Goal: Information Seeking & Learning: Learn about a topic

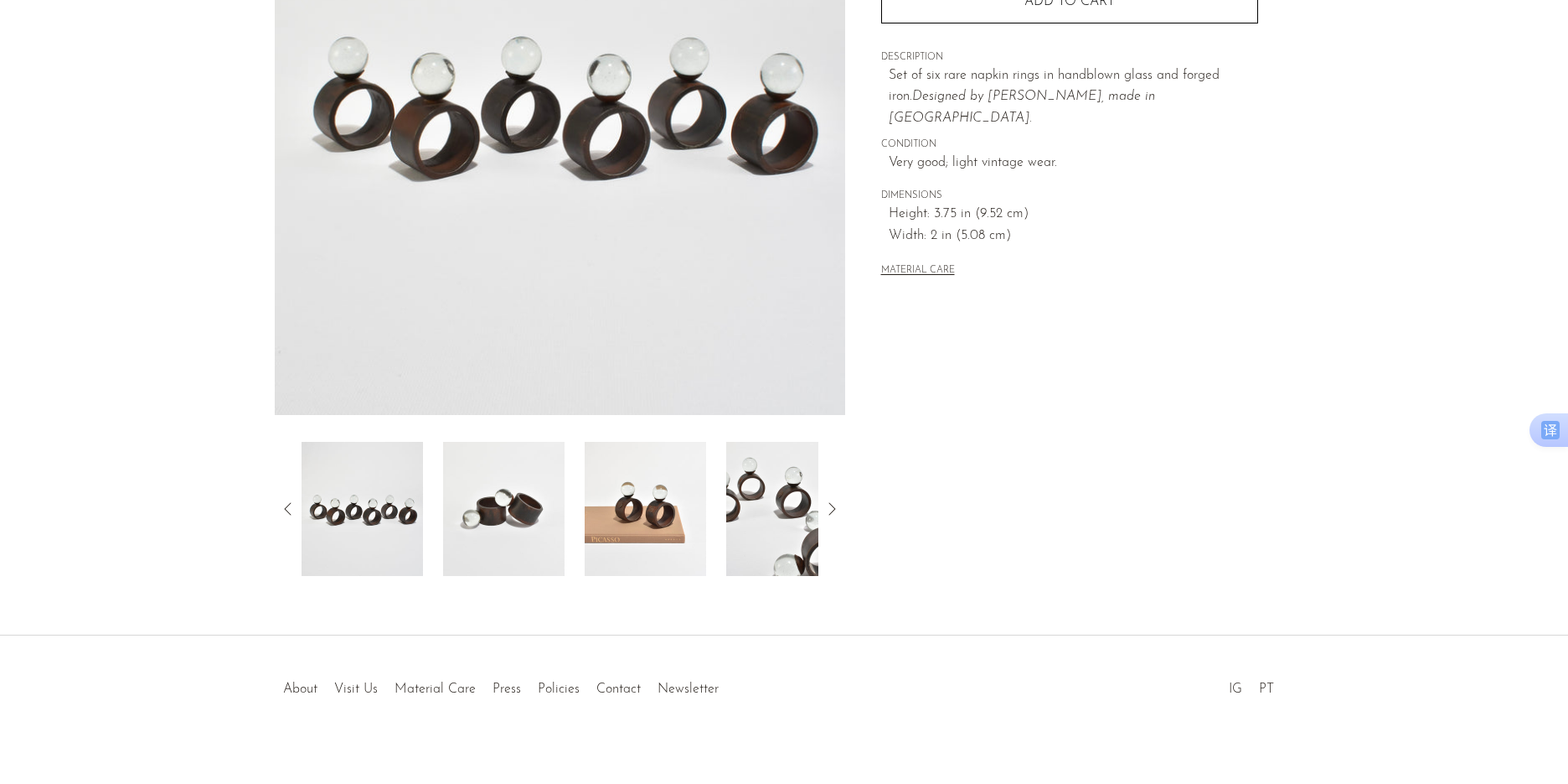
scroll to position [308, 0]
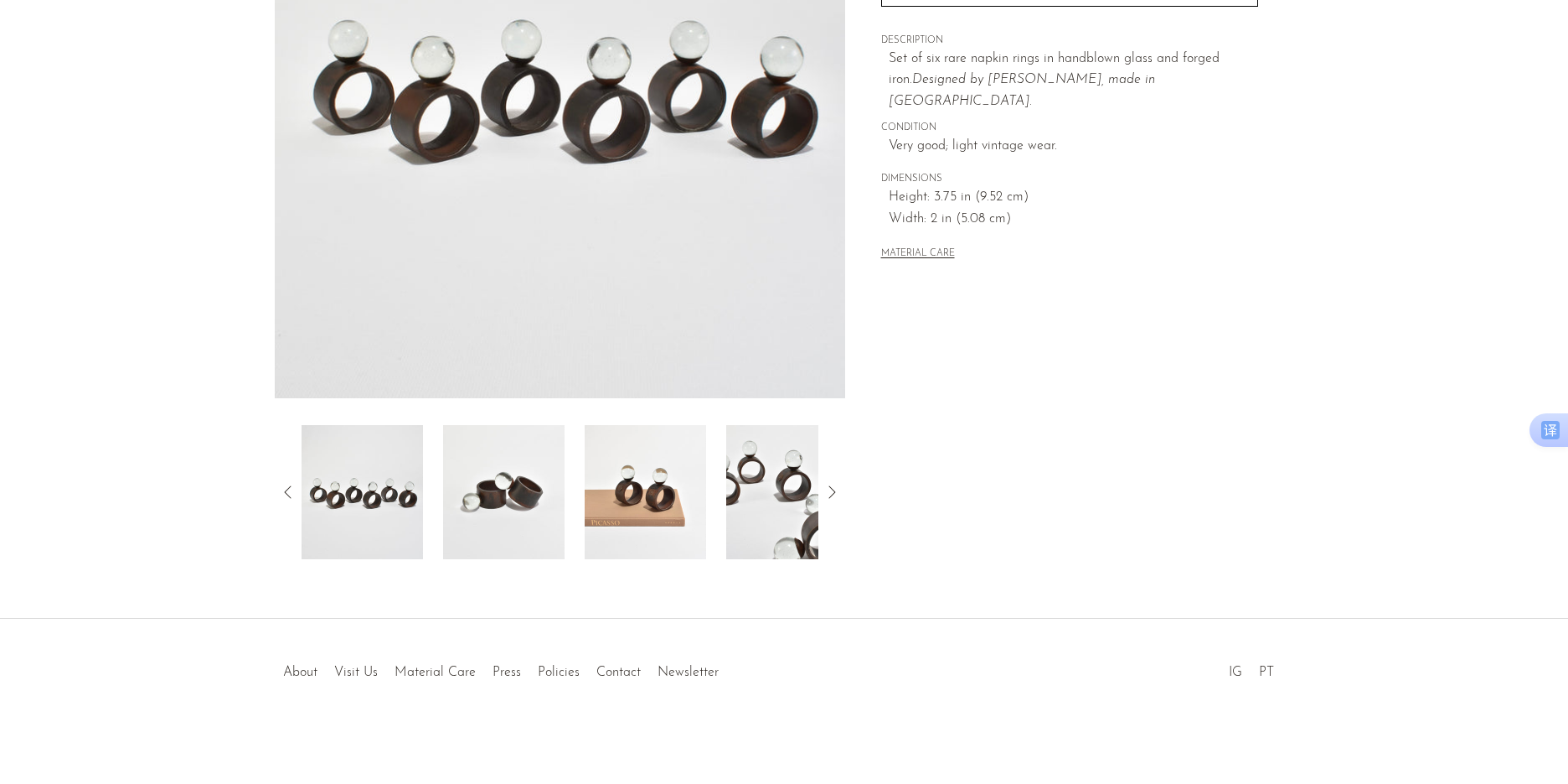
click at [544, 502] on img at bounding box center [504, 492] width 122 height 135
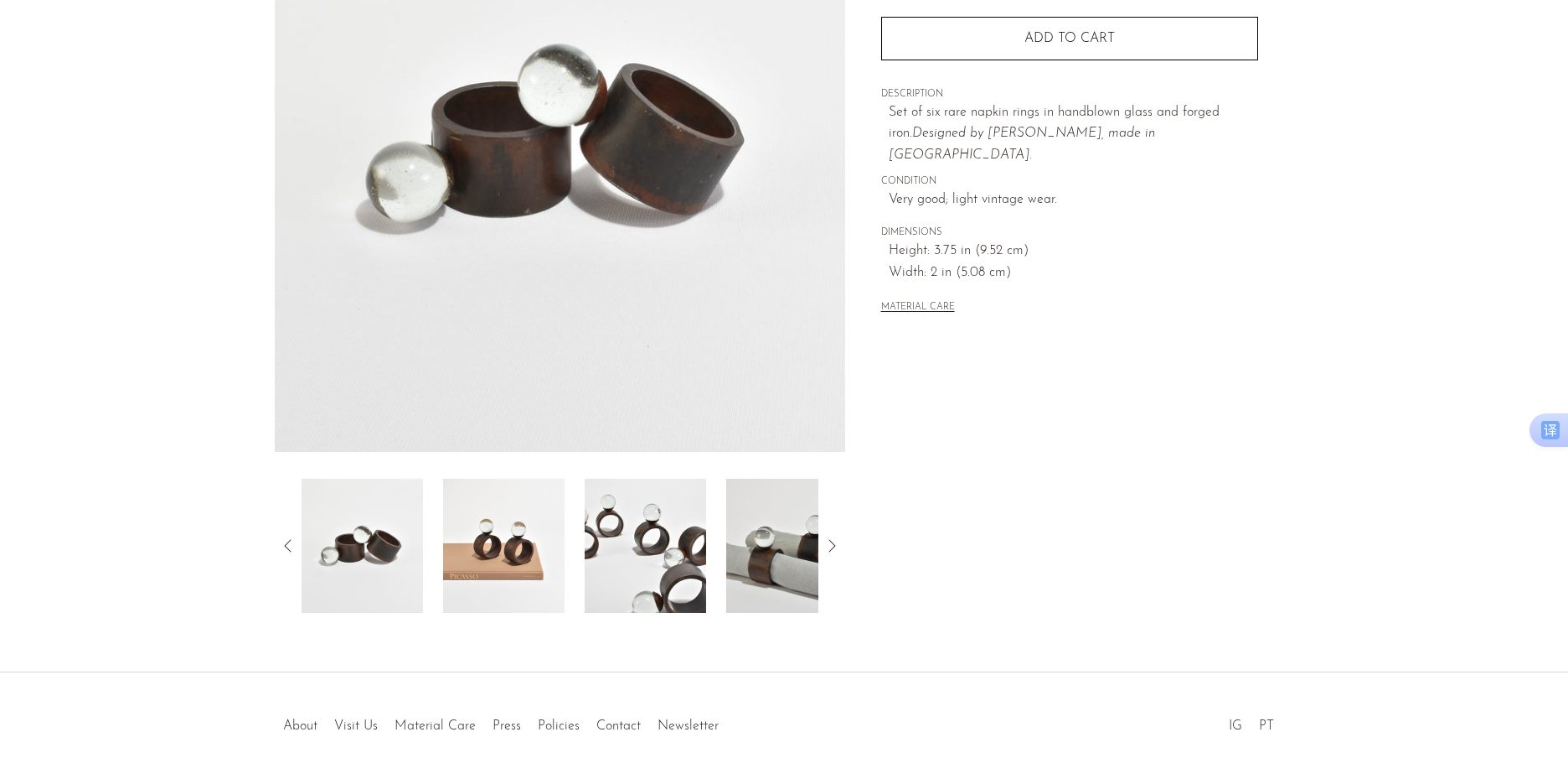
scroll to position [140, 0]
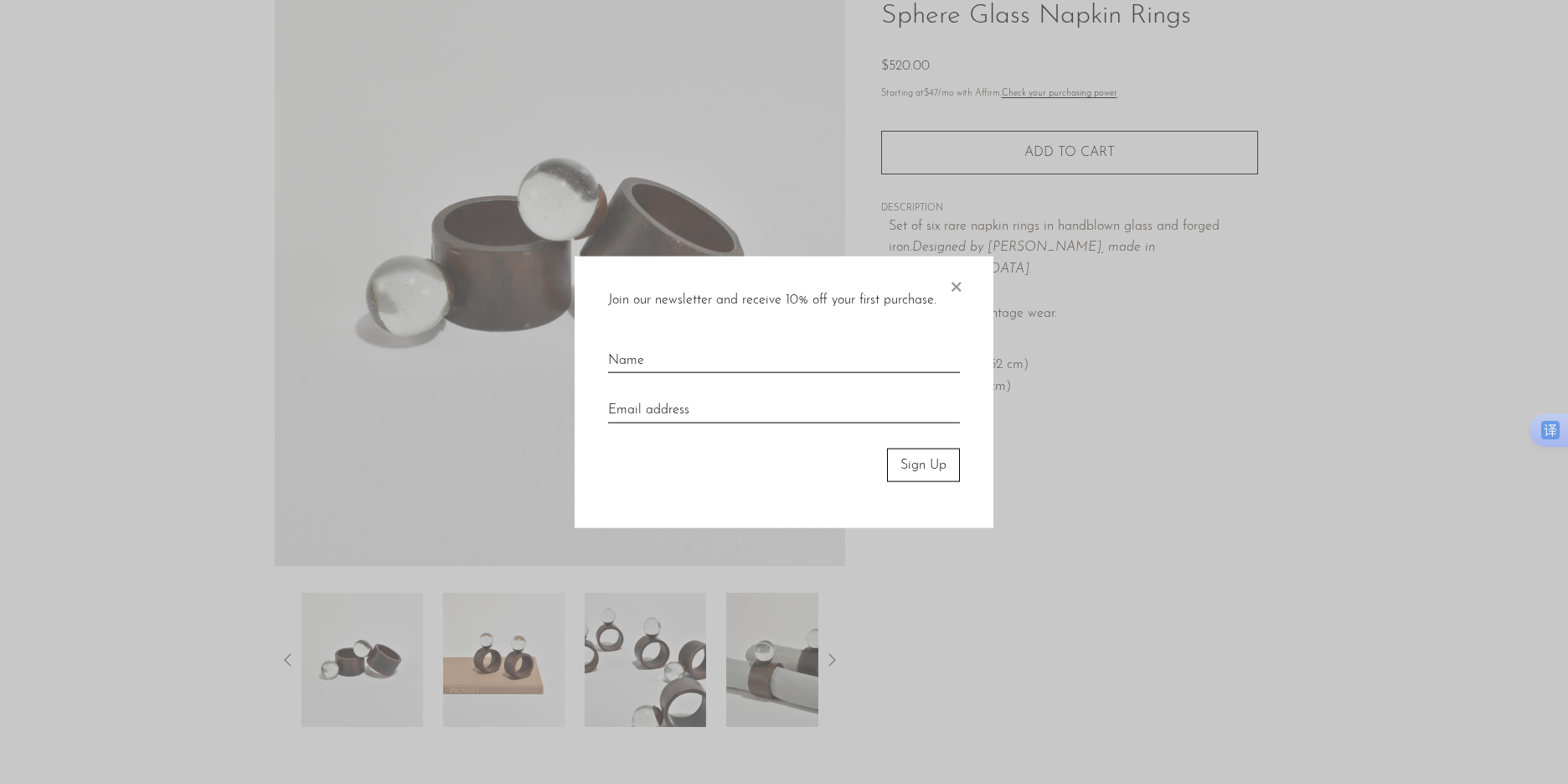
click at [959, 286] on span "×" at bounding box center [955, 282] width 16 height 53
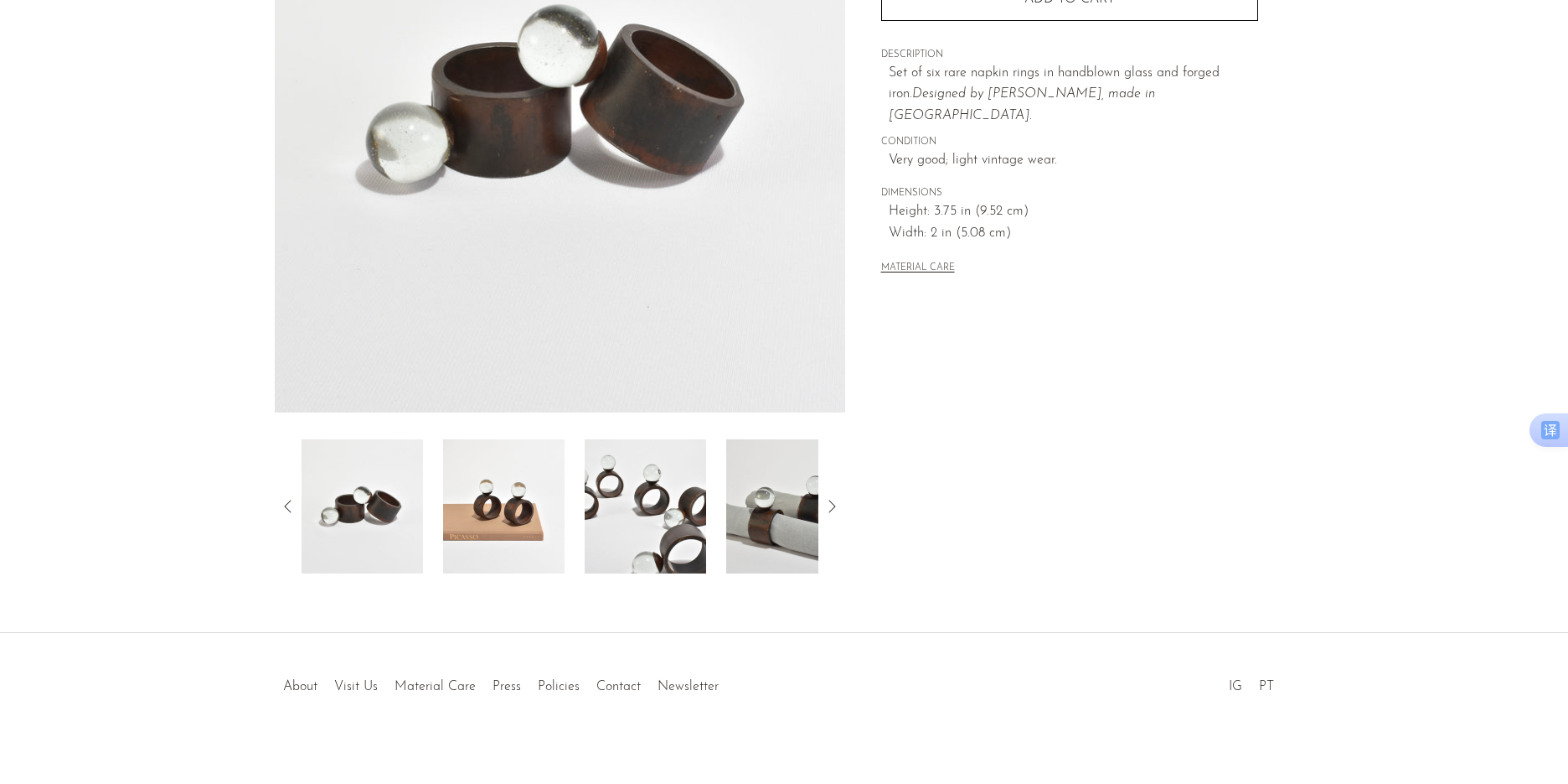
scroll to position [308, 0]
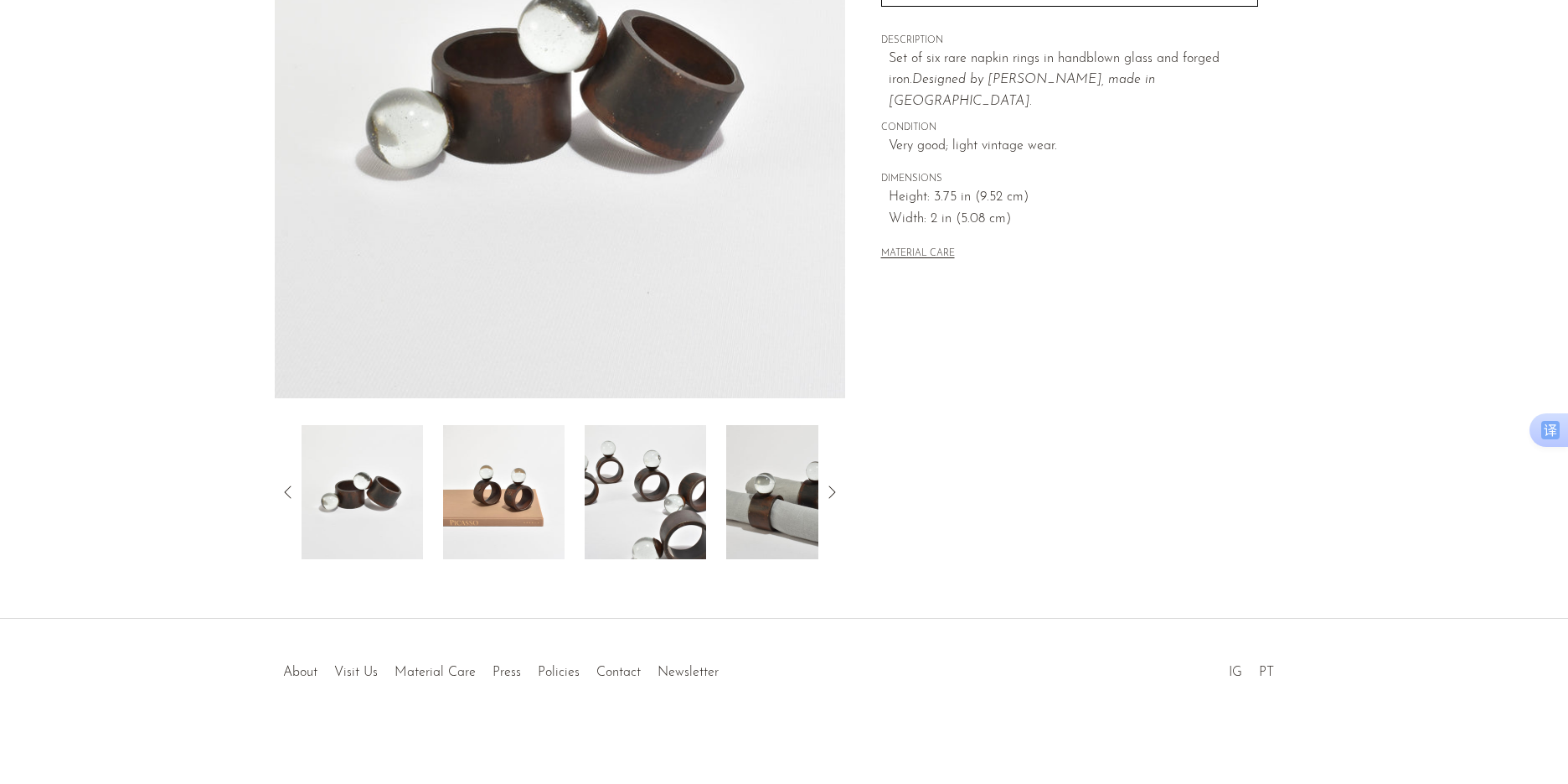
click at [755, 496] on img at bounding box center [787, 492] width 122 height 135
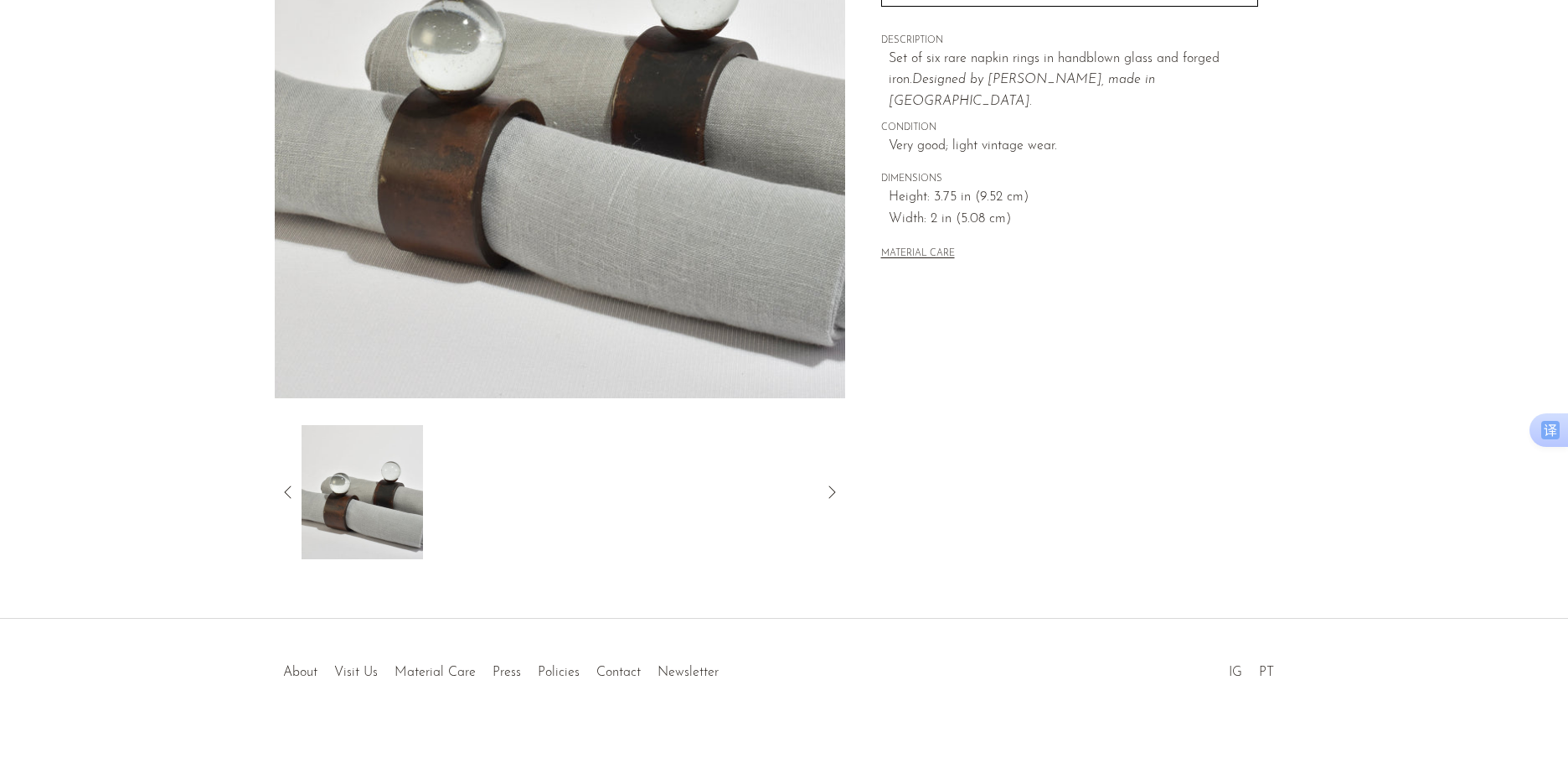
click at [286, 495] on icon at bounding box center [287, 492] width 20 height 20
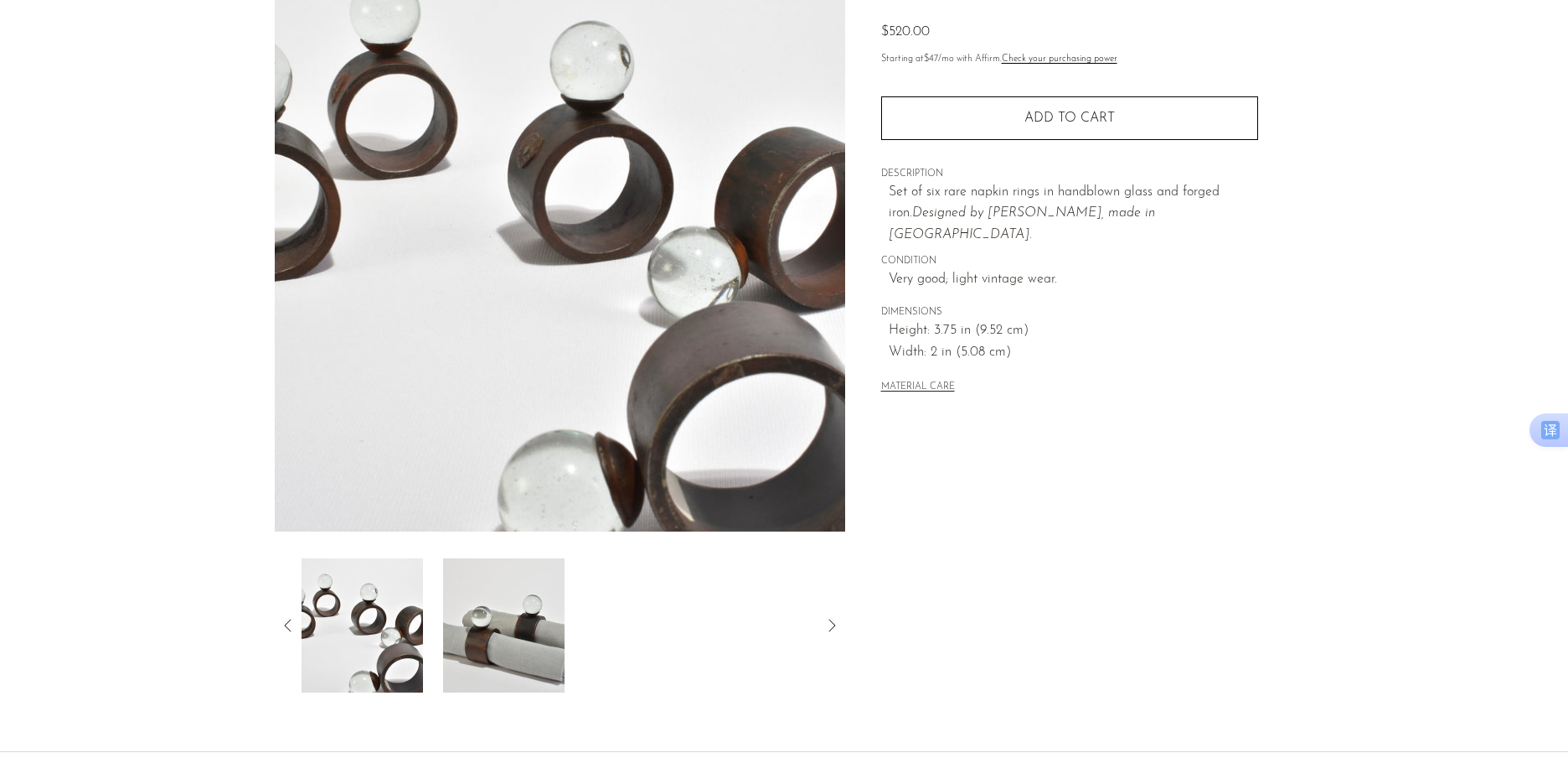
scroll to position [140, 0]
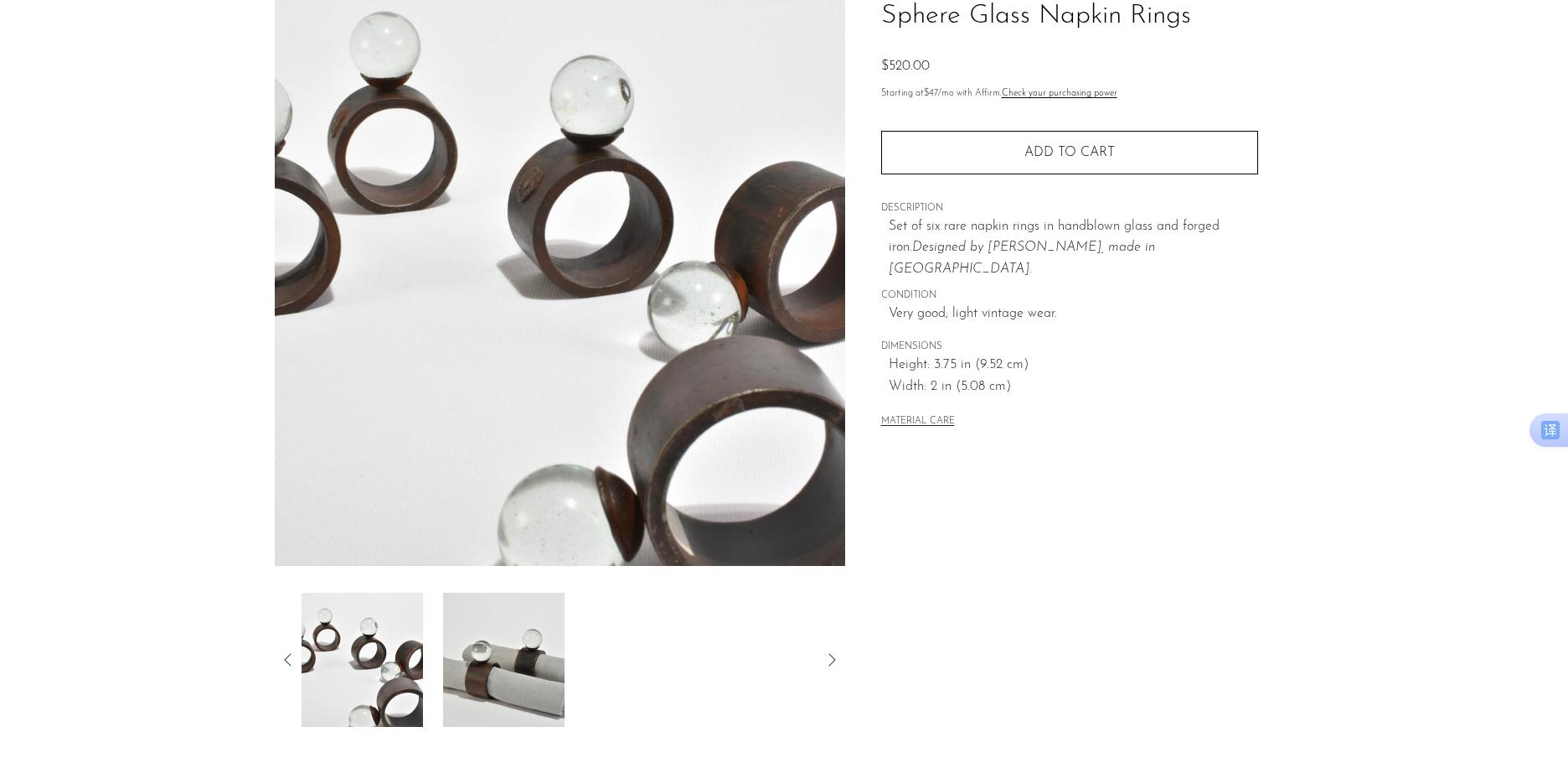
click at [292, 656] on icon at bounding box center [287, 659] width 20 height 20
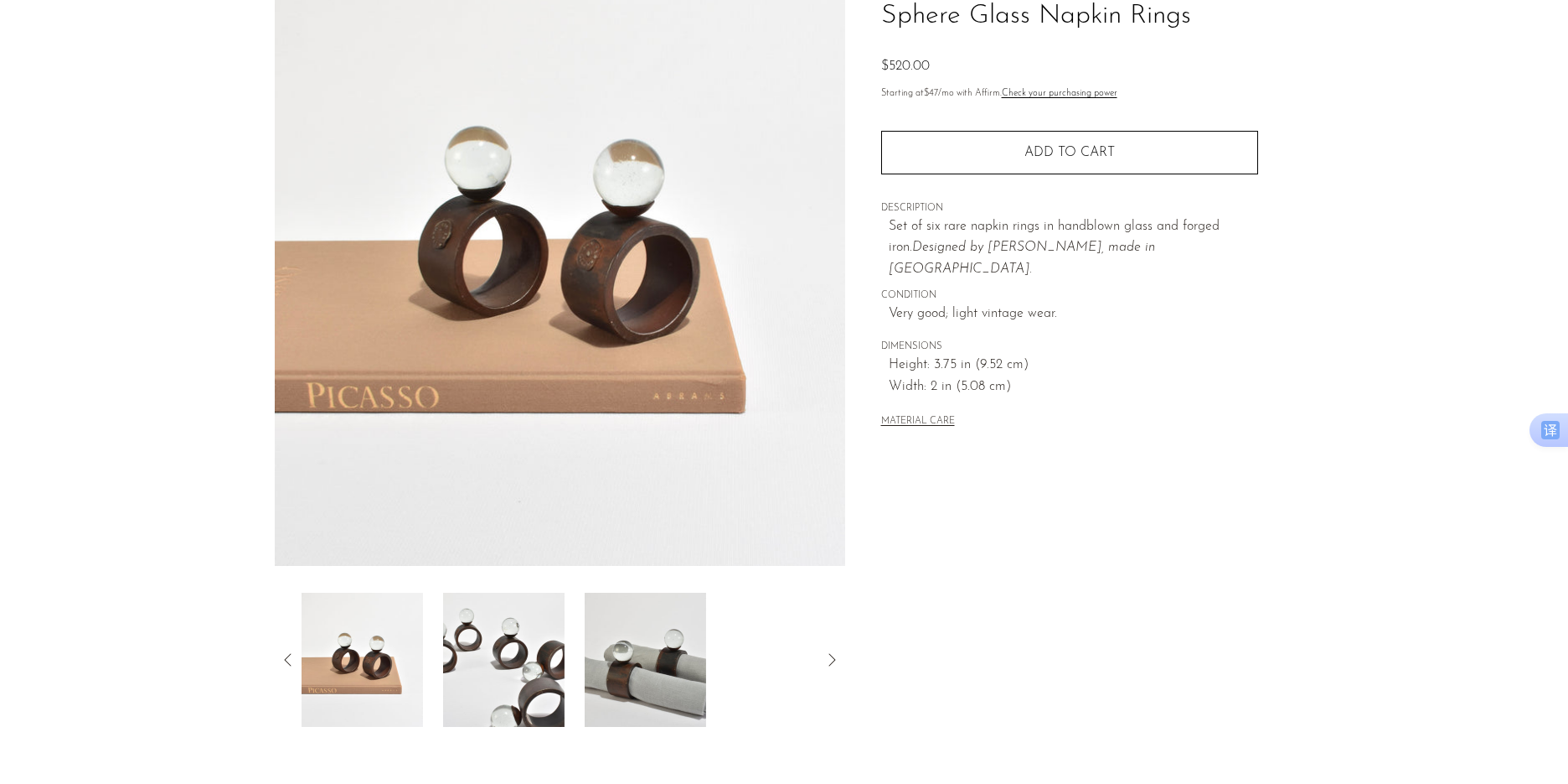
click at [351, 642] on img at bounding box center [363, 659] width 122 height 135
click at [278, 651] on div at bounding box center [560, 659] width 571 height 135
click at [285, 644] on div at bounding box center [560, 659] width 571 height 135
click at [280, 665] on icon at bounding box center [287, 659] width 20 height 20
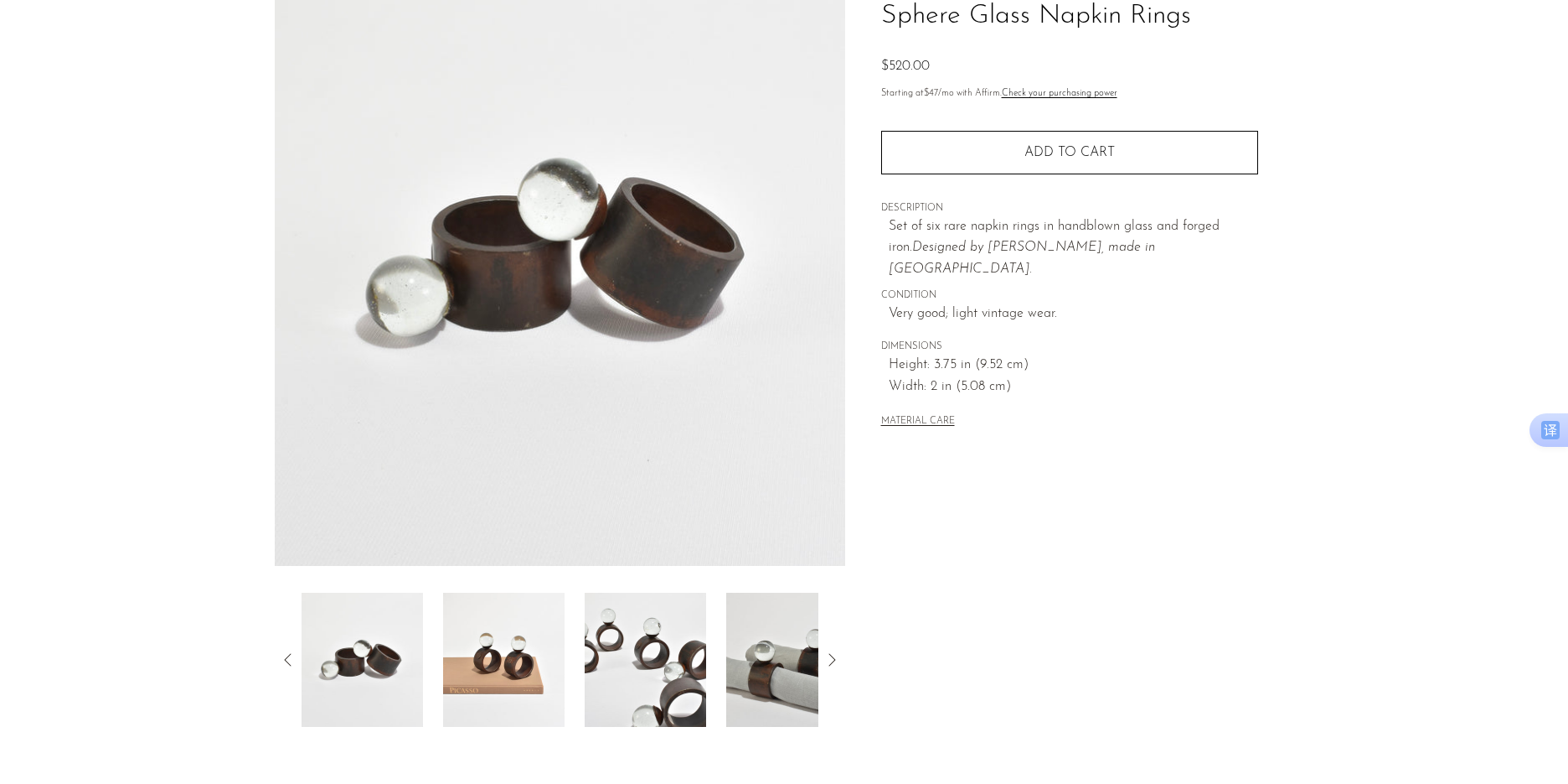
click at [286, 656] on icon at bounding box center [287, 659] width 20 height 20
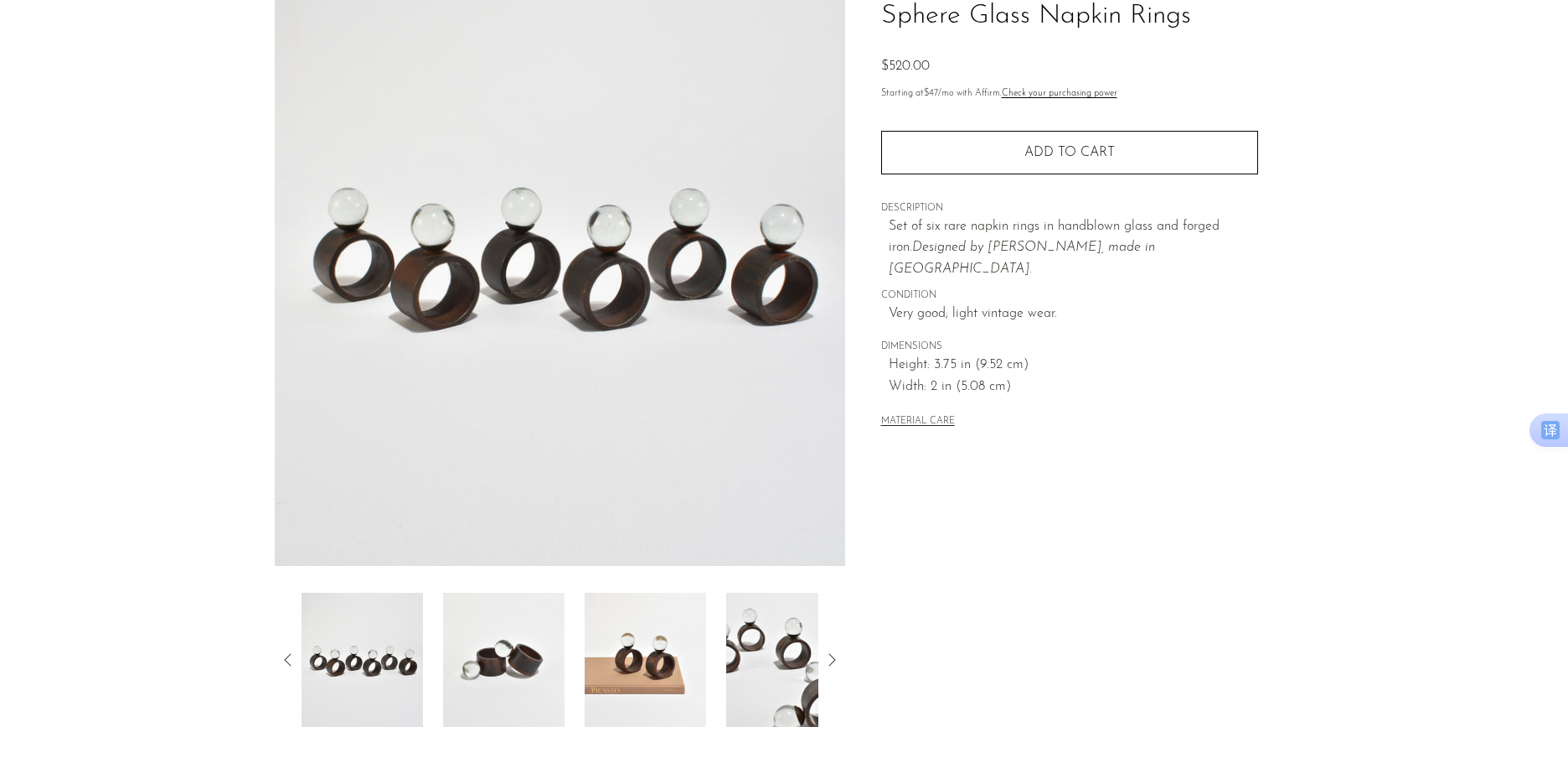
click at [286, 656] on icon at bounding box center [287, 659] width 20 height 20
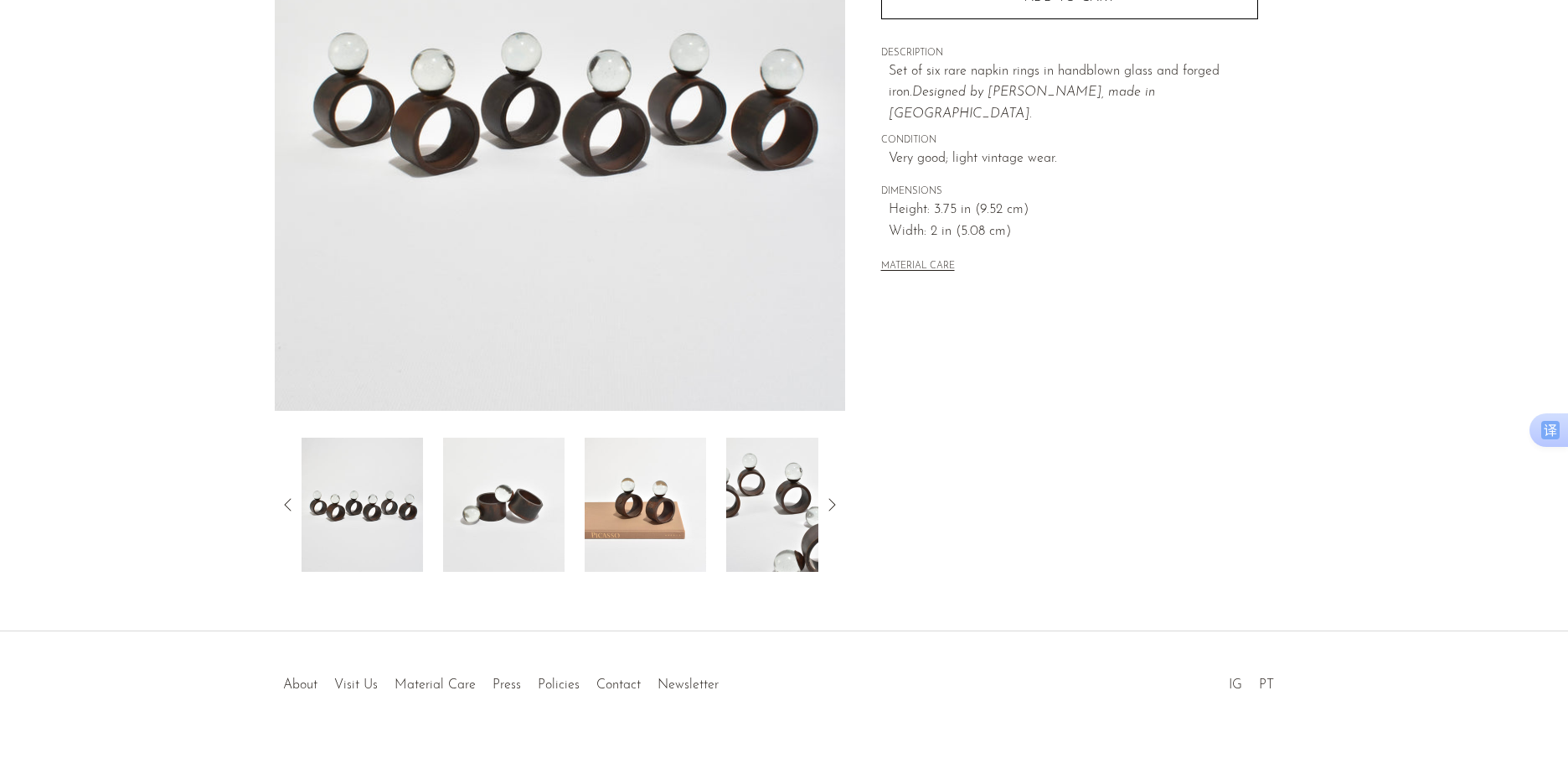
scroll to position [308, 0]
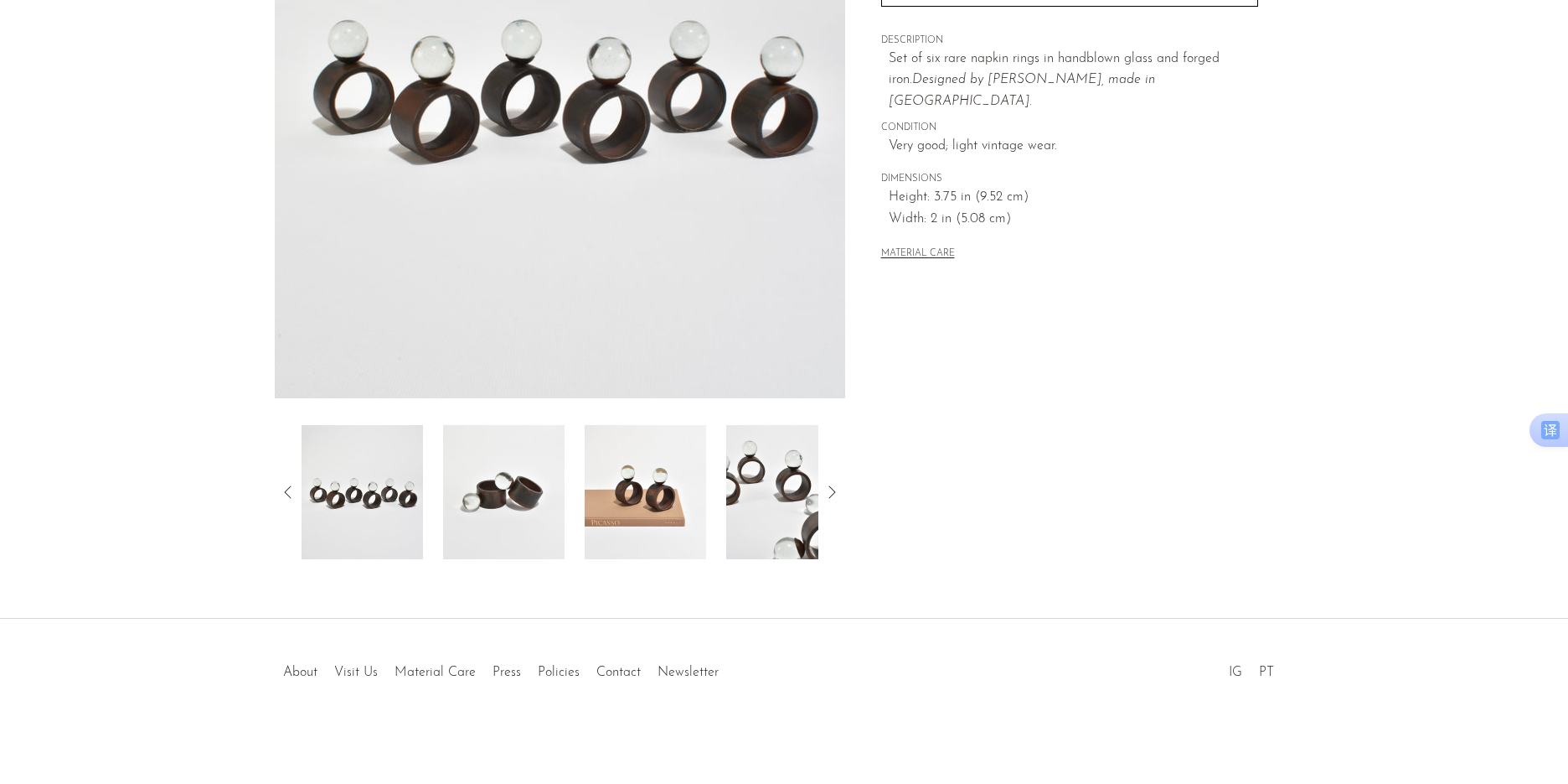
click at [829, 498] on icon at bounding box center [831, 492] width 20 height 20
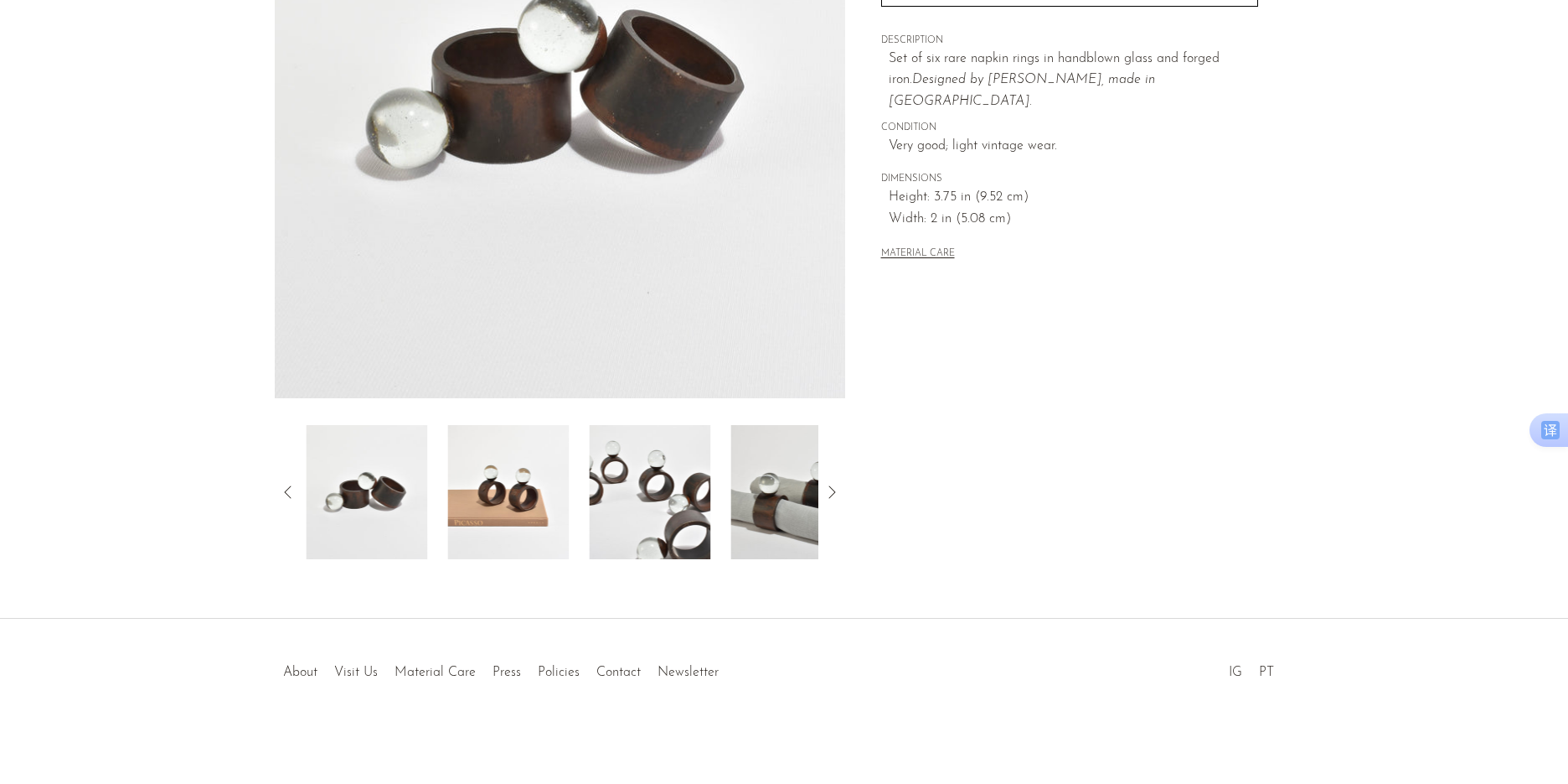
click at [829, 498] on icon at bounding box center [831, 491] width 7 height 13
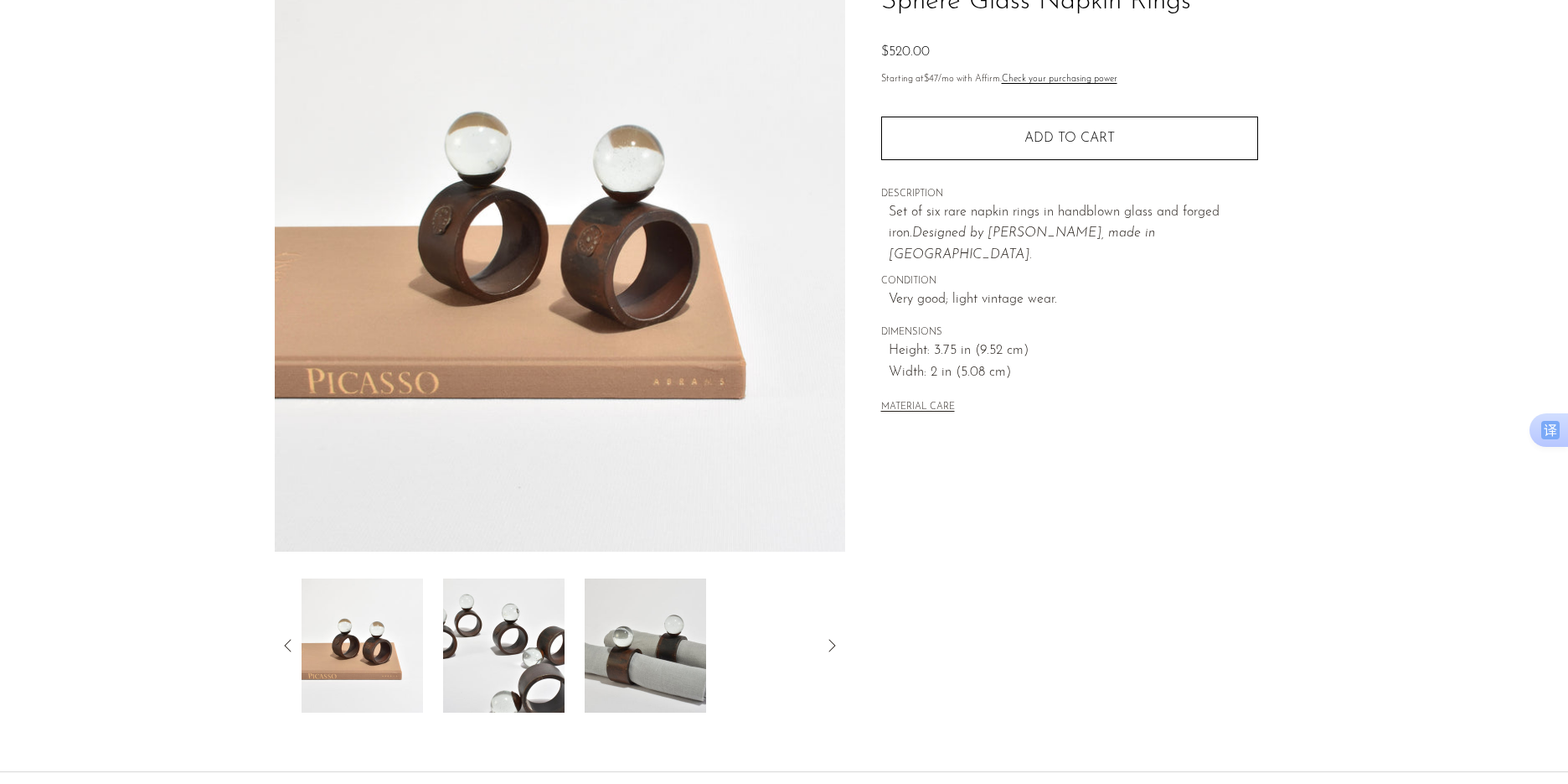
scroll to position [140, 0]
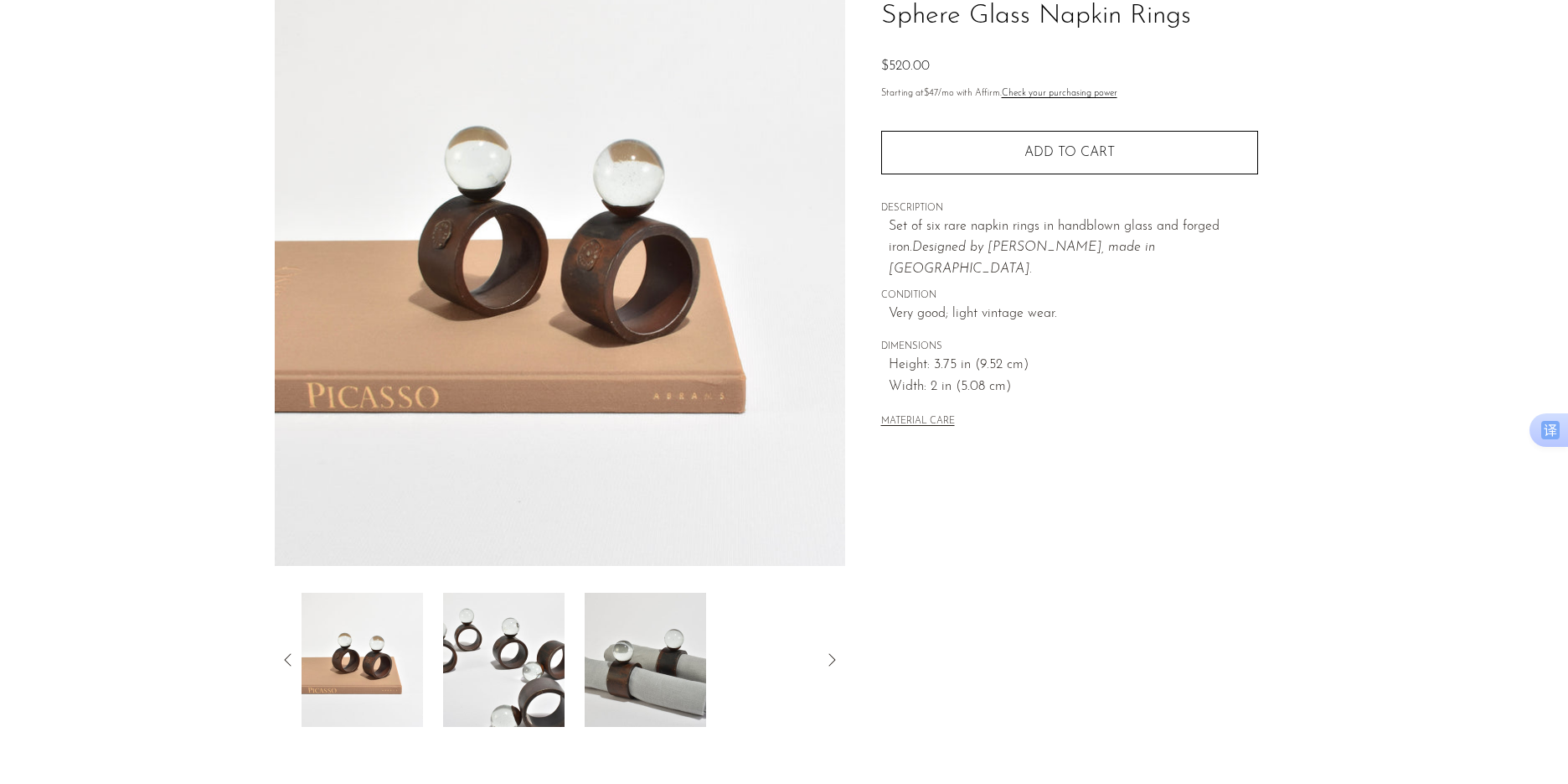
click at [190, 422] on section "Sphere Glass Napkin Rings $520.00" at bounding box center [784, 332] width 1568 height 790
click at [669, 653] on img at bounding box center [645, 659] width 122 height 135
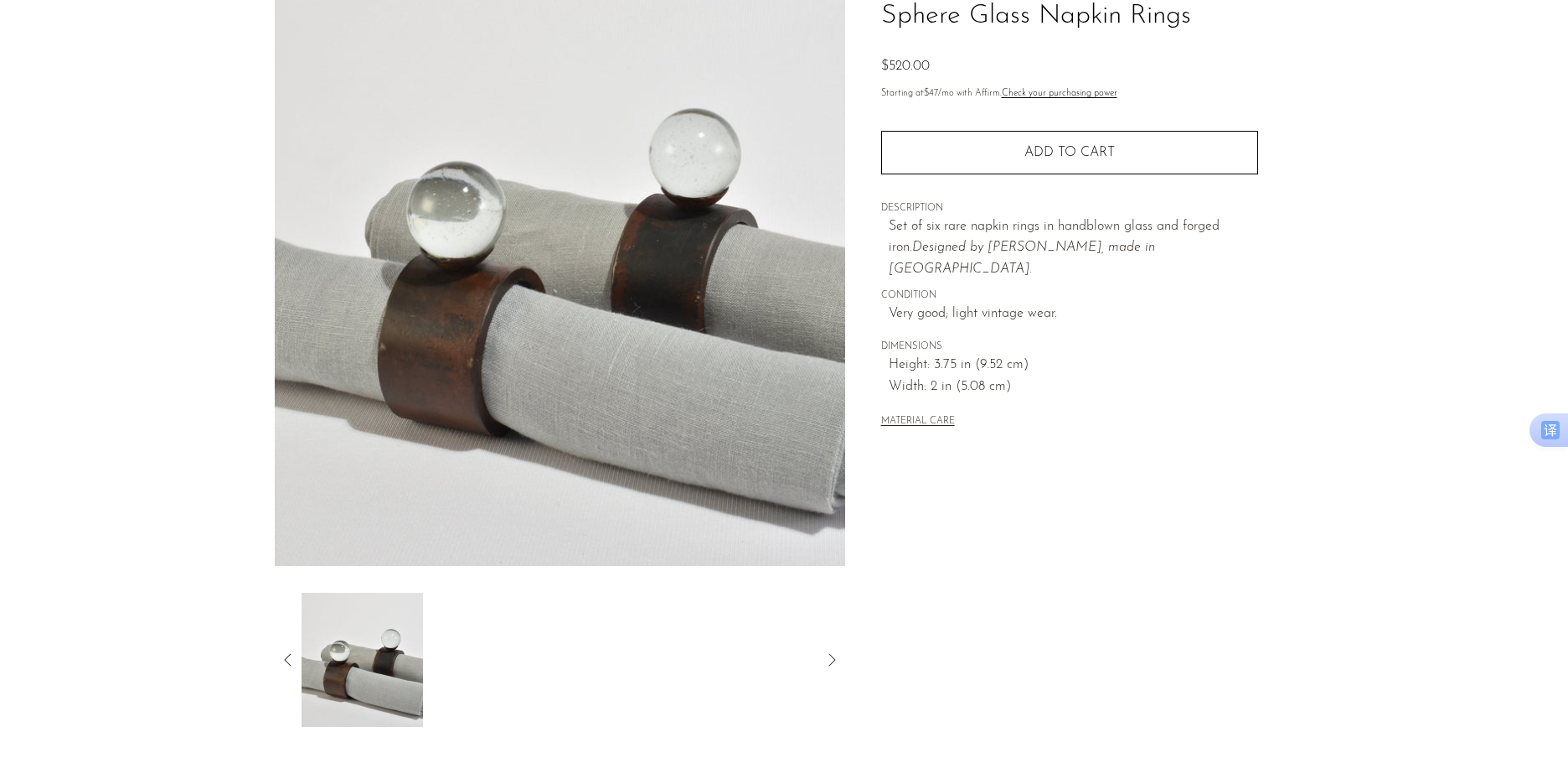
click at [902, 491] on div "Collections Tableware Sphere Glass Napkin Rings $520.00 Starting at $47 /mo wit…" at bounding box center [1069, 332] width 448 height 790
click at [932, 415] on button "MATERIAL CARE" at bounding box center [918, 421] width 74 height 13
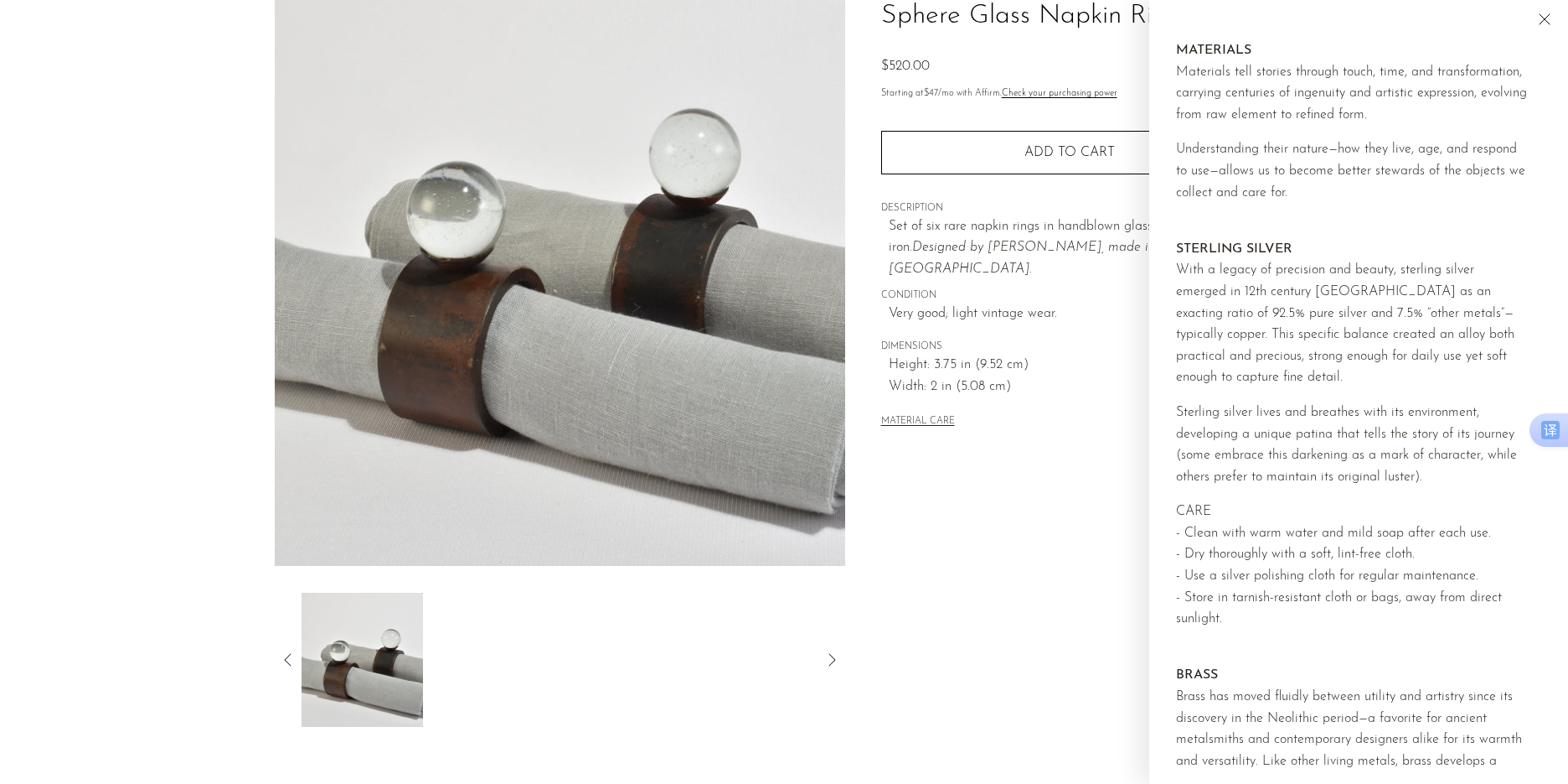
click at [1028, 439] on div "Collections Tableware Sphere Glass Napkin Rings $520.00 Starting at $47 /mo wit…" at bounding box center [1069, 332] width 448 height 790
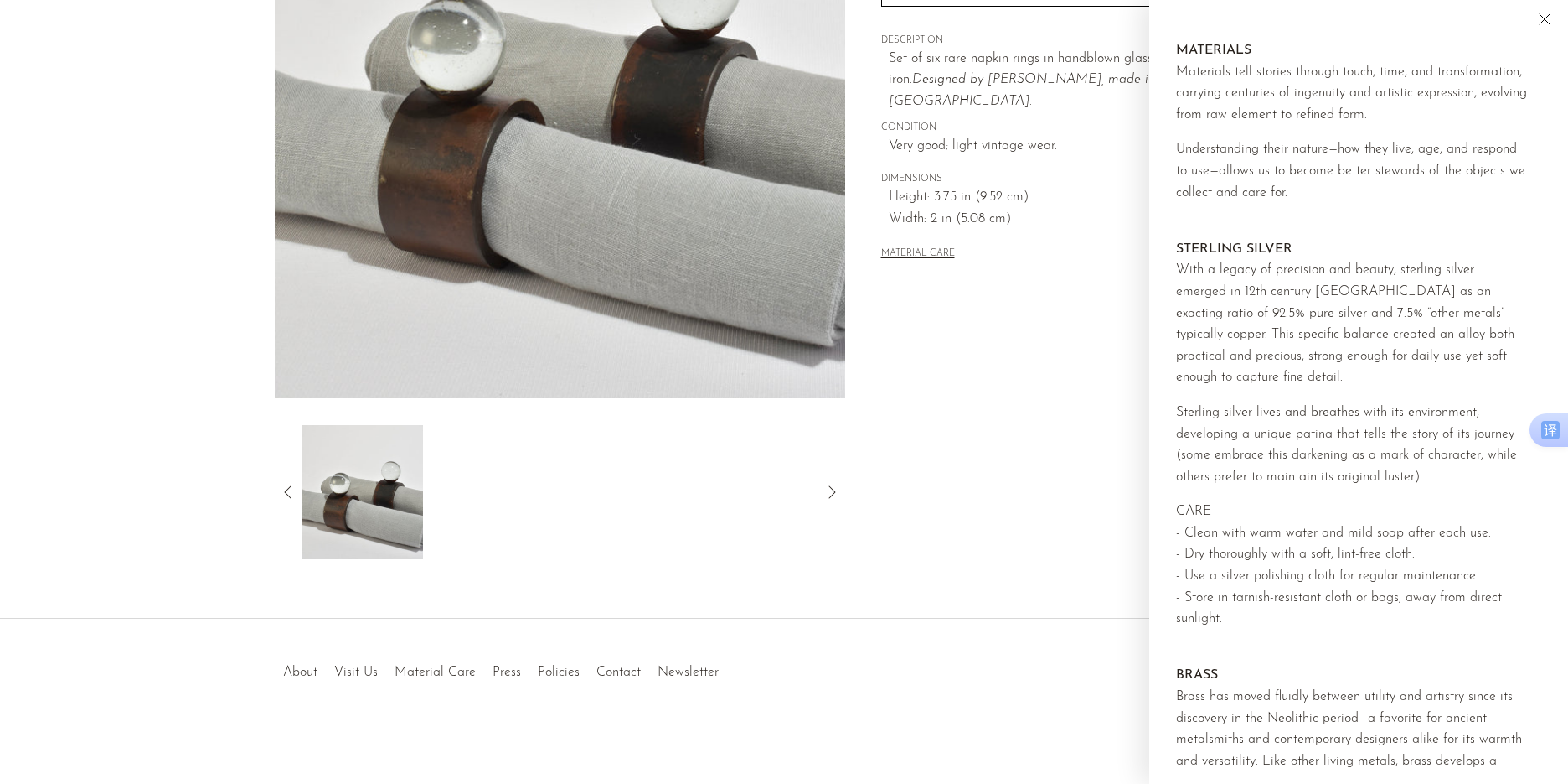
click at [1028, 439] on div "Collections Tableware Sphere Glass Napkin Rings $520.00 Starting at $47 /mo wit…" at bounding box center [1069, 165] width 448 height 790
